Goal: Browse casually

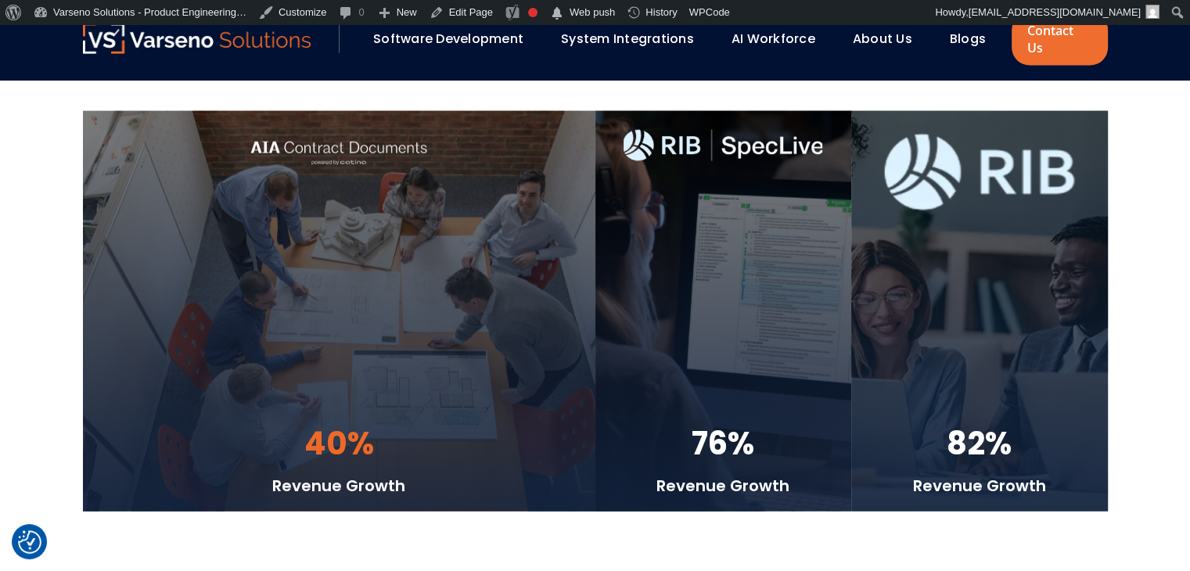
scroll to position [3581, 0]
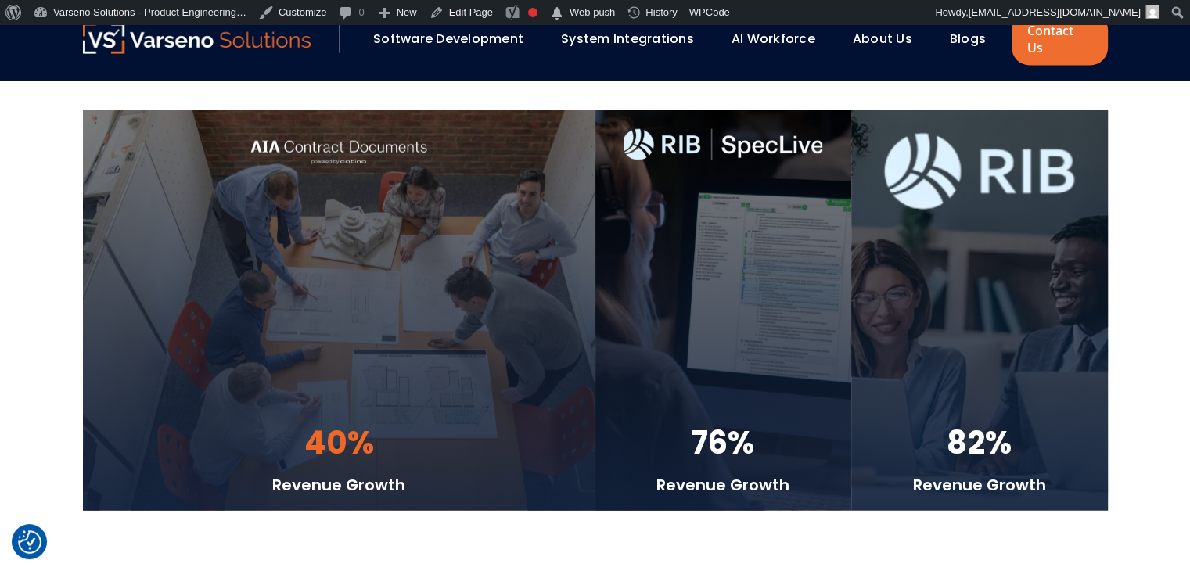
click at [485, 295] on div "40% Revenue Growth" at bounding box center [339, 310] width 513 height 401
drag, startPoint x: 472, startPoint y: 311, endPoint x: 398, endPoint y: 312, distance: 73.6
click at [429, 285] on div "40% Revenue Growth" at bounding box center [339, 310] width 513 height 401
drag, startPoint x: 482, startPoint y: 322, endPoint x: 363, endPoint y: 318, distance: 119.0
click at [453, 297] on div "40% Revenue Growth" at bounding box center [339, 310] width 513 height 401
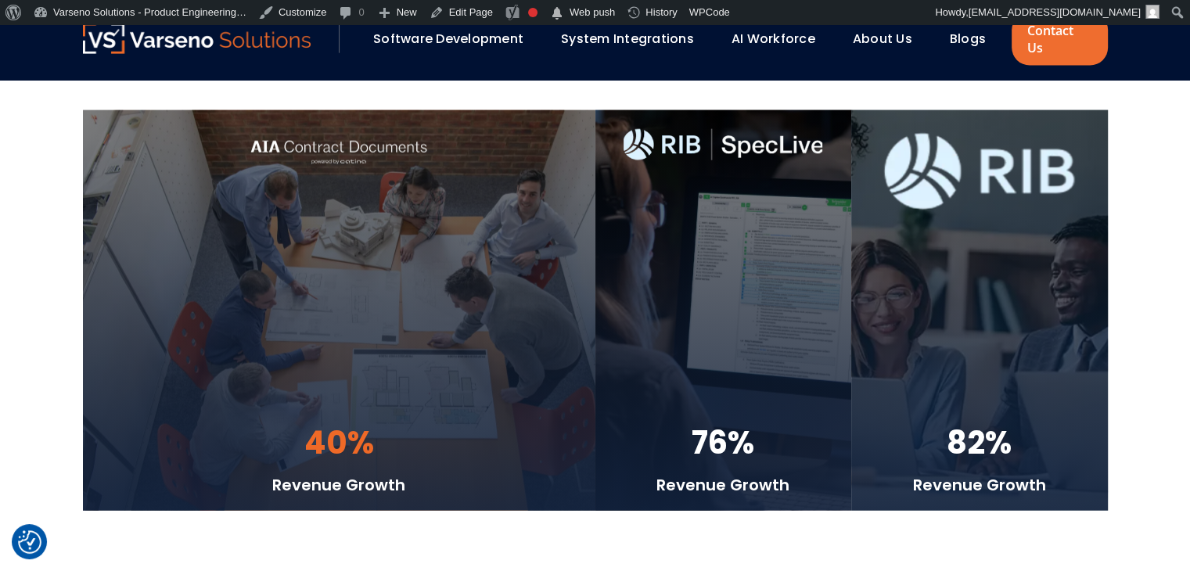
drag, startPoint x: 484, startPoint y: 369, endPoint x: 398, endPoint y: 279, distance: 124.0
click at [398, 279] on div "40% Revenue Growth" at bounding box center [339, 310] width 513 height 401
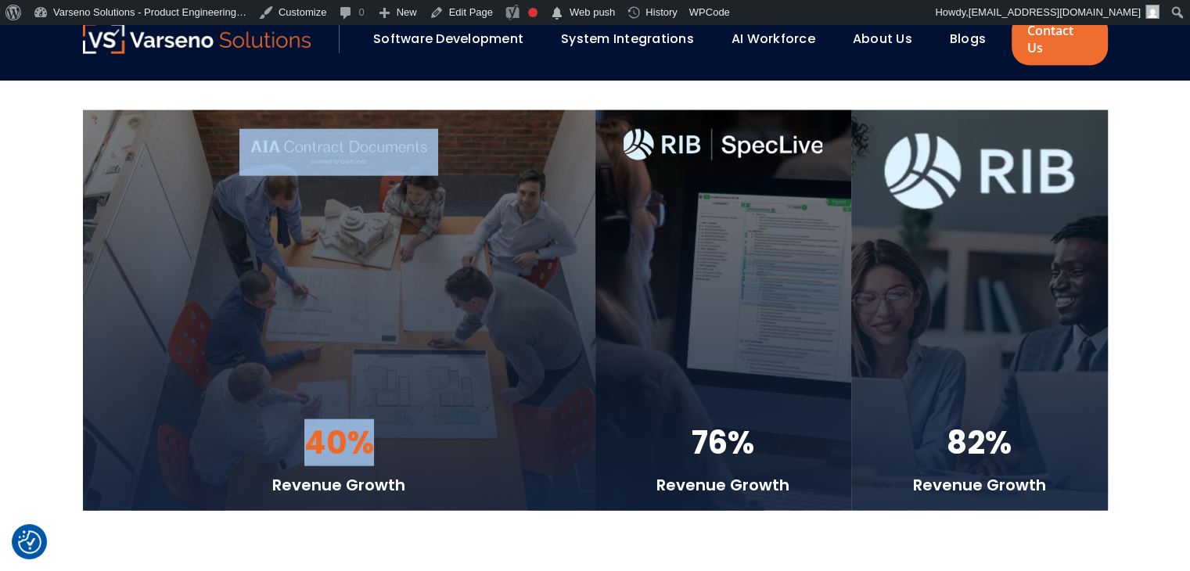
drag, startPoint x: 500, startPoint y: 340, endPoint x: 469, endPoint y: 311, distance: 42.6
click at [510, 326] on div "40% Revenue Growth" at bounding box center [339, 310] width 513 height 401
click at [470, 286] on div "40% Revenue Growth" at bounding box center [339, 310] width 513 height 401
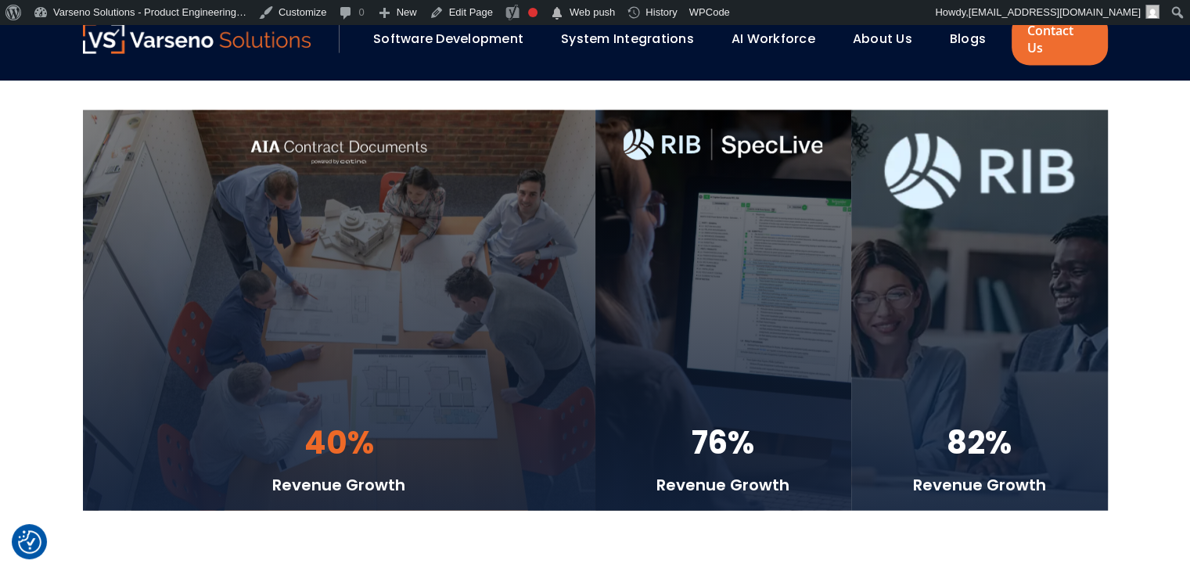
click at [470, 286] on div "40% Revenue Growth" at bounding box center [339, 310] width 513 height 401
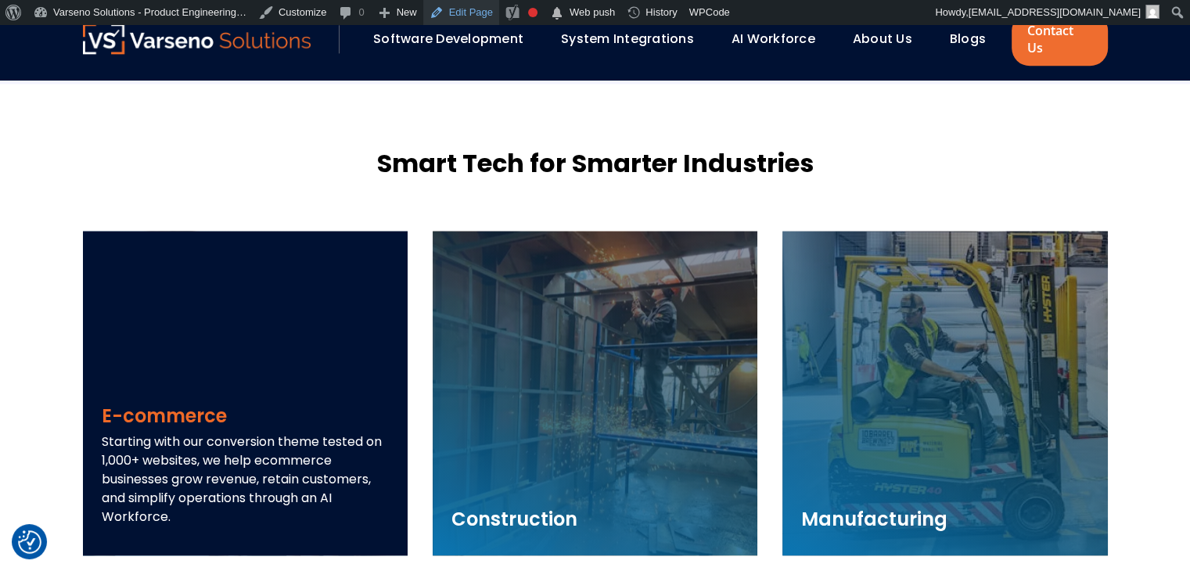
scroll to position [2207, 0]
